Goal: Navigation & Orientation: Find specific page/section

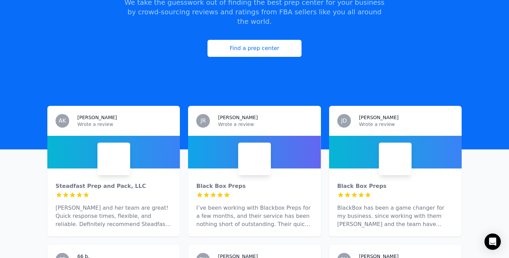
scroll to position [123, 0]
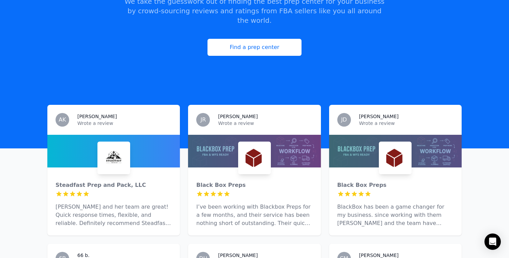
click at [164, 135] on div at bounding box center [113, 151] width 133 height 33
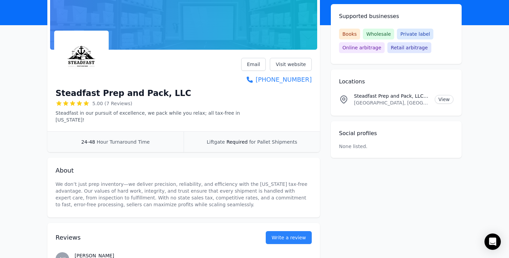
scroll to position [60, 0]
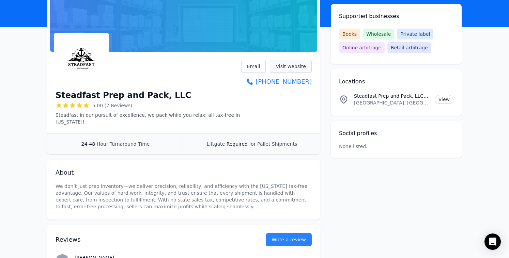
click at [290, 62] on link "Visit website" at bounding box center [291, 66] width 42 height 13
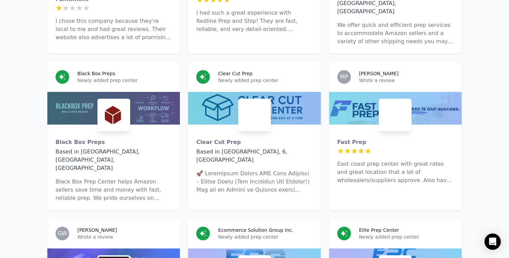
scroll to position [2625, 0]
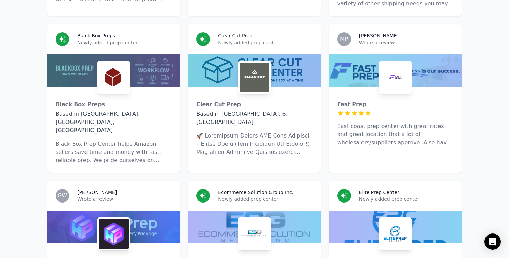
click at [297, 132] on p at bounding box center [254, 144] width 116 height 25
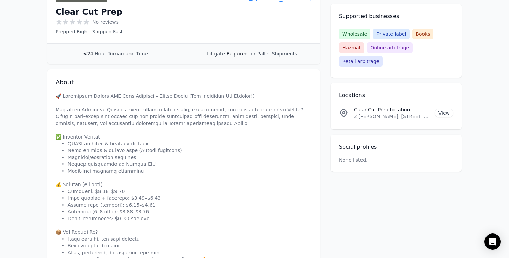
scroll to position [226, 0]
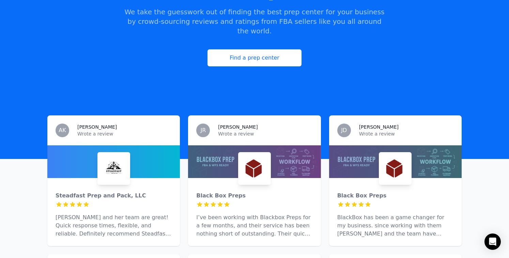
scroll to position [143, 0]
